Goal: Task Accomplishment & Management: Complete application form

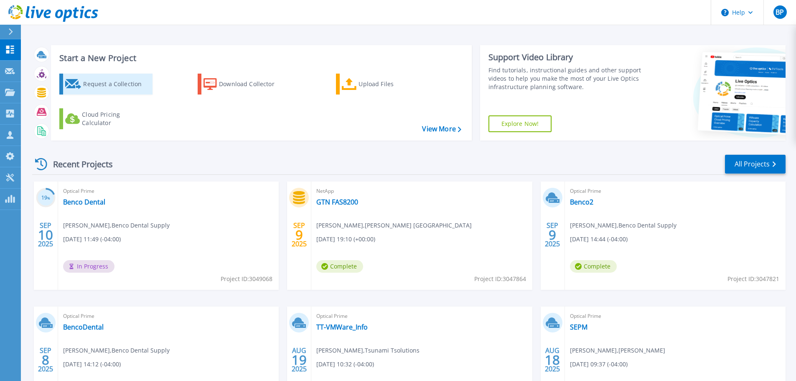
click at [115, 85] on div "Request a Collection" at bounding box center [116, 84] width 67 height 17
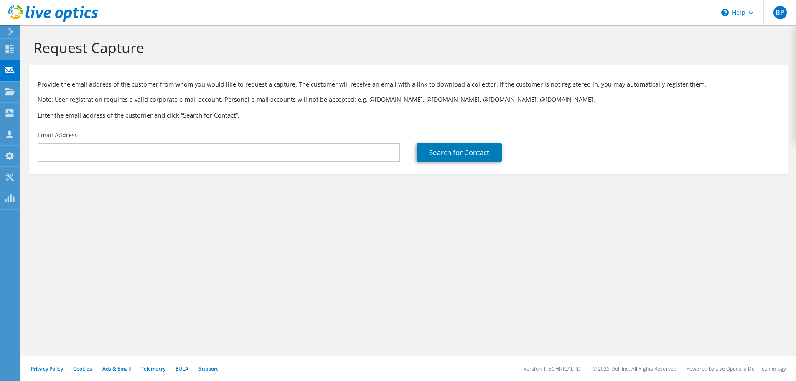
click at [166, 162] on div "Email Address" at bounding box center [218, 146] width 379 height 39
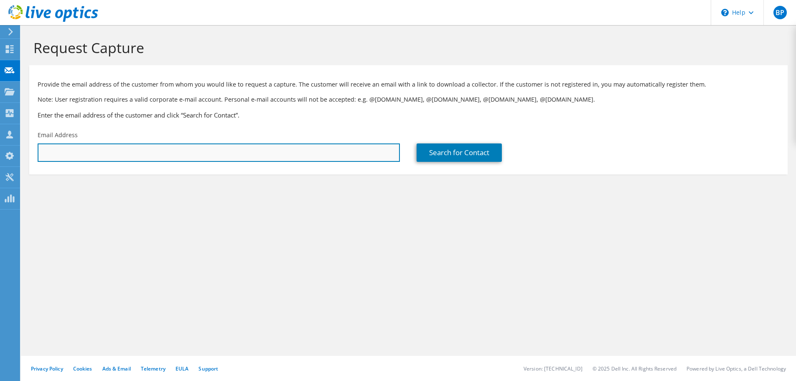
click at [167, 156] on input "text" at bounding box center [219, 152] width 362 height 18
click at [51, 160] on input "text" at bounding box center [219, 152] width 362 height 18
paste input "[EMAIL_ADDRESS][DOMAIN_NAME]"
type input "[EMAIL_ADDRESS][DOMAIN_NAME]"
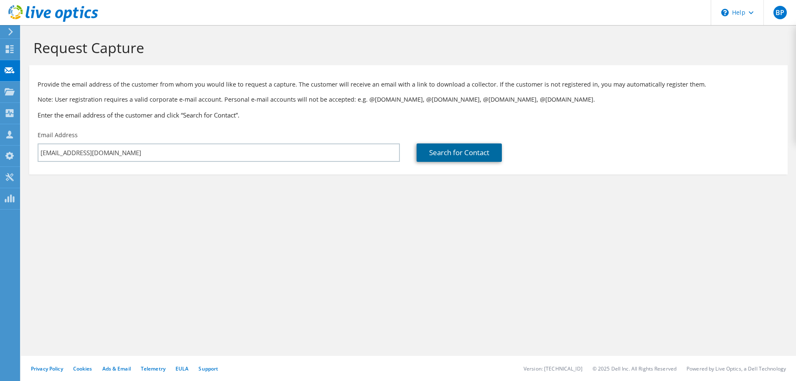
click at [478, 159] on link "Search for Contact" at bounding box center [459, 152] width 85 height 18
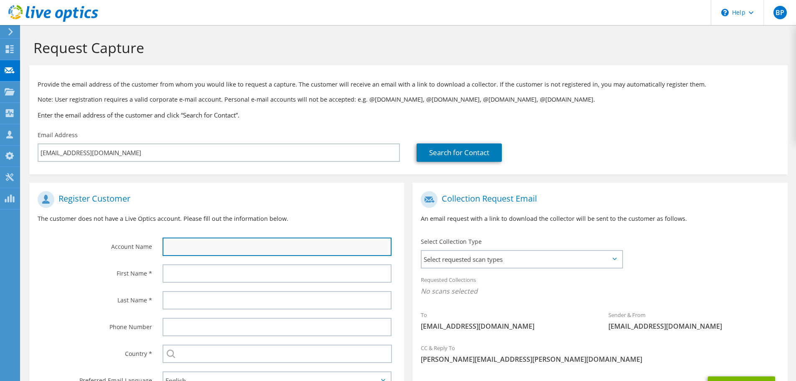
click at [214, 254] on input "text" at bounding box center [277, 246] width 229 height 18
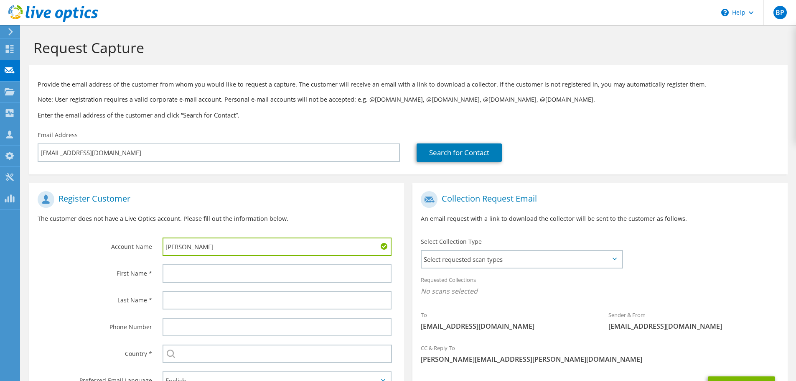
drag, startPoint x: 177, startPoint y: 249, endPoint x: 172, endPoint y: 249, distance: 4.6
click at [172, 249] on input "[PERSON_NAME]" at bounding box center [277, 246] width 229 height 18
click at [318, 246] on input "[PERSON_NAME]" at bounding box center [277, 246] width 229 height 18
type input "[PERSON_NAME] Holding Co"
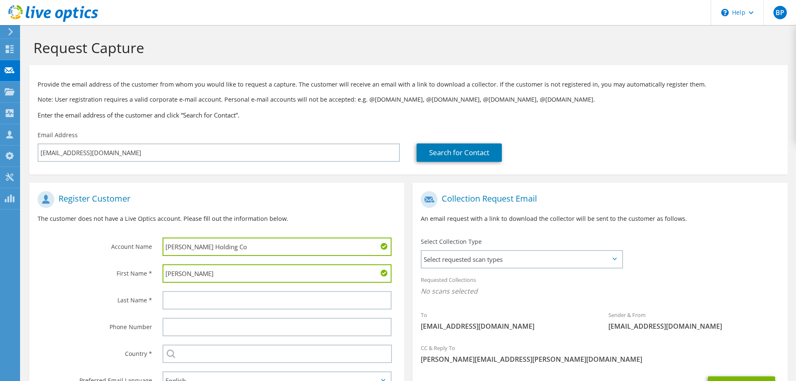
type input "[PERSON_NAME]"
type input "Z"
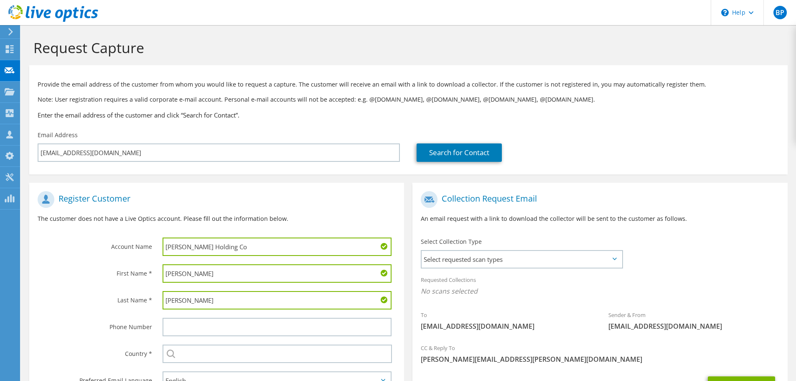
type input "[PERSON_NAME]"
click at [210, 245] on input "[PERSON_NAME] Holding Co" at bounding box center [277, 246] width 229 height 18
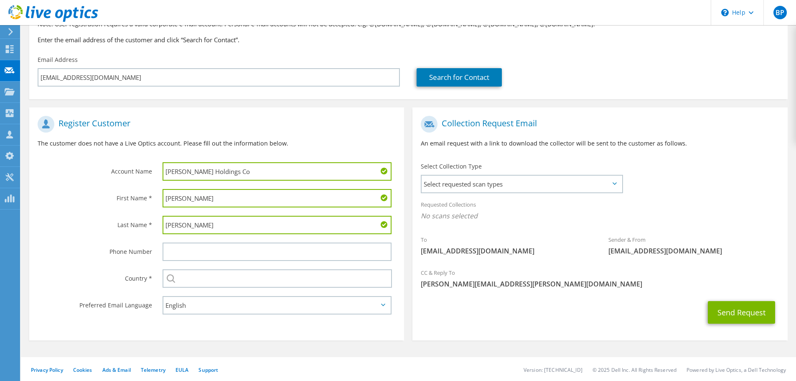
scroll to position [76, 0]
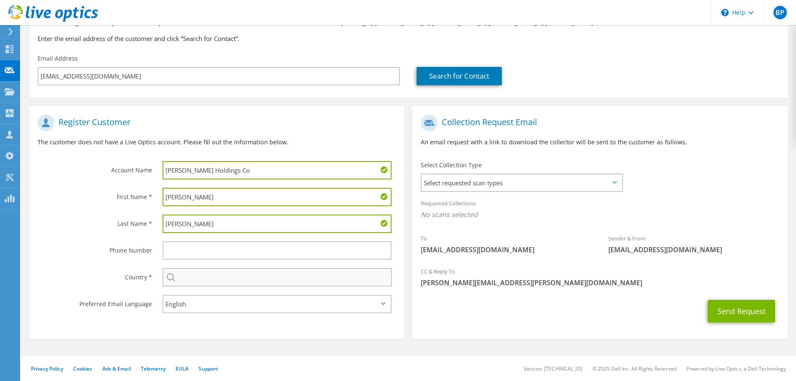
type input "[PERSON_NAME] Holdings Co"
click at [239, 276] on input "text" at bounding box center [277, 277] width 229 height 18
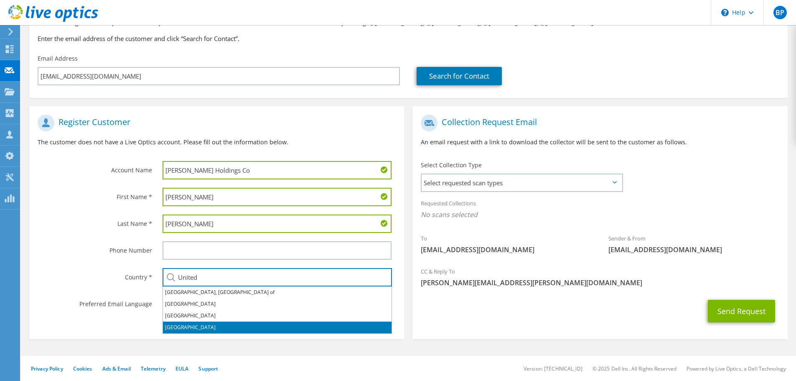
click at [214, 330] on li "[GEOGRAPHIC_DATA]" at bounding box center [277, 327] width 229 height 12
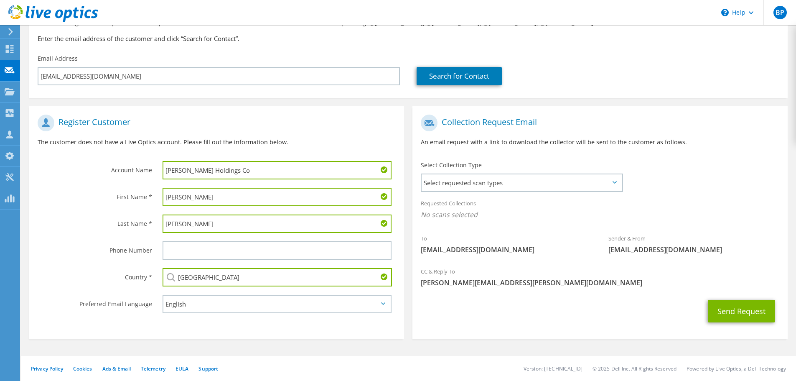
type input "[GEOGRAPHIC_DATA]"
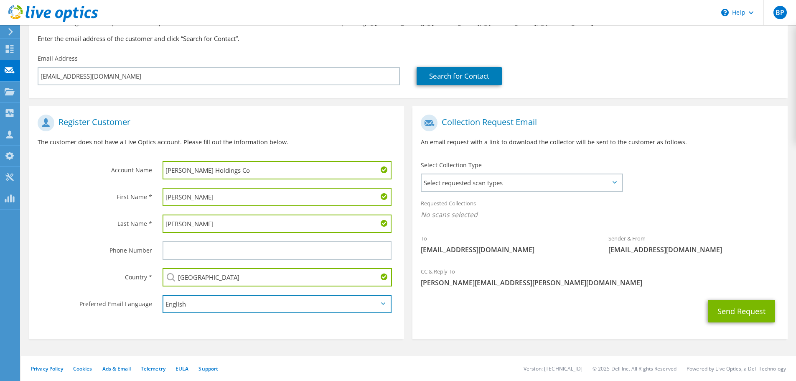
click at [217, 303] on select "English Deutsch Español Français Italiano Polski Português Русский 한국어 中文 日本語" at bounding box center [277, 304] width 229 height 18
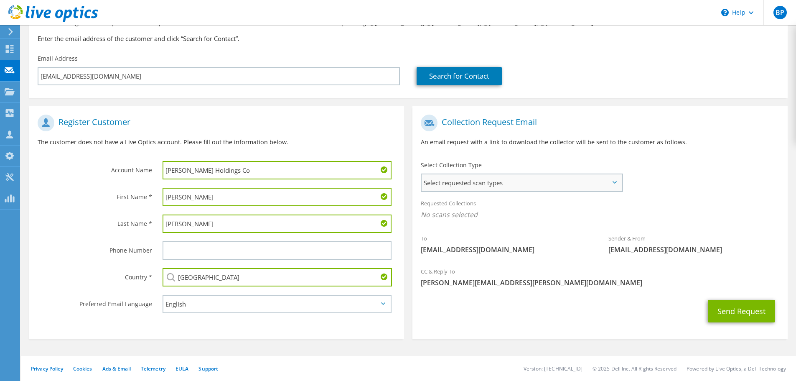
click at [475, 186] on span "Select requested scan types" at bounding box center [522, 182] width 200 height 17
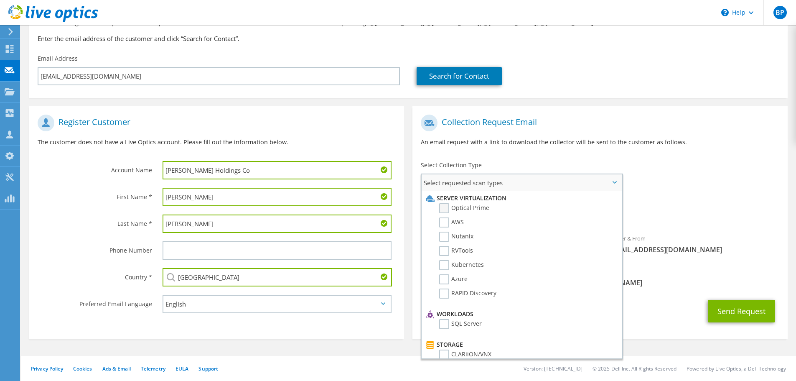
click at [466, 206] on label "Optical Prime" at bounding box center [464, 208] width 50 height 10
click at [0, 0] on input "Optical Prime" at bounding box center [0, 0] width 0 height 0
click at [642, 184] on div "To [EMAIL_ADDRESS][DOMAIN_NAME] Sender & From [EMAIL_ADDRESS][DOMAIN_NAME]" at bounding box center [599, 187] width 375 height 155
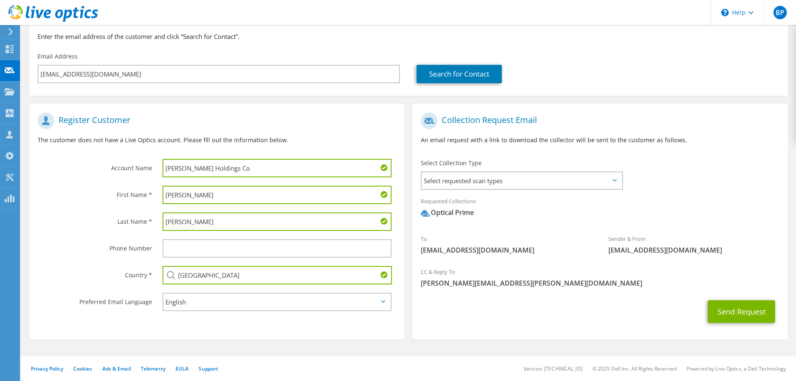
scroll to position [79, 0]
click at [752, 310] on button "Send Request" at bounding box center [741, 311] width 67 height 23
